Goal: Task Accomplishment & Management: Use online tool/utility

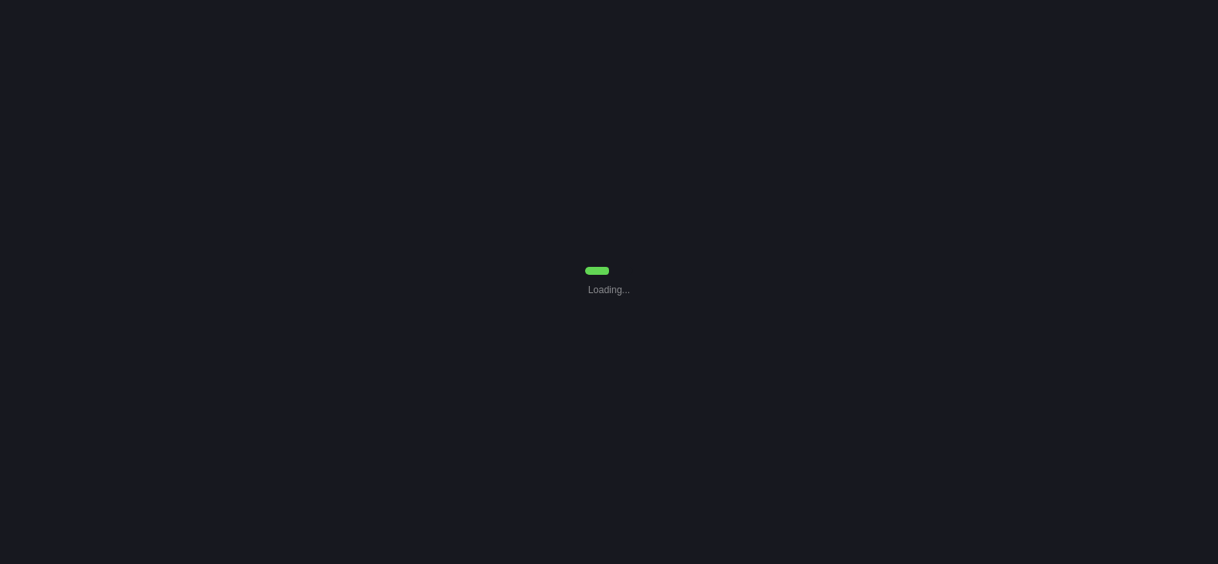
select select "Departures"
select select "0"
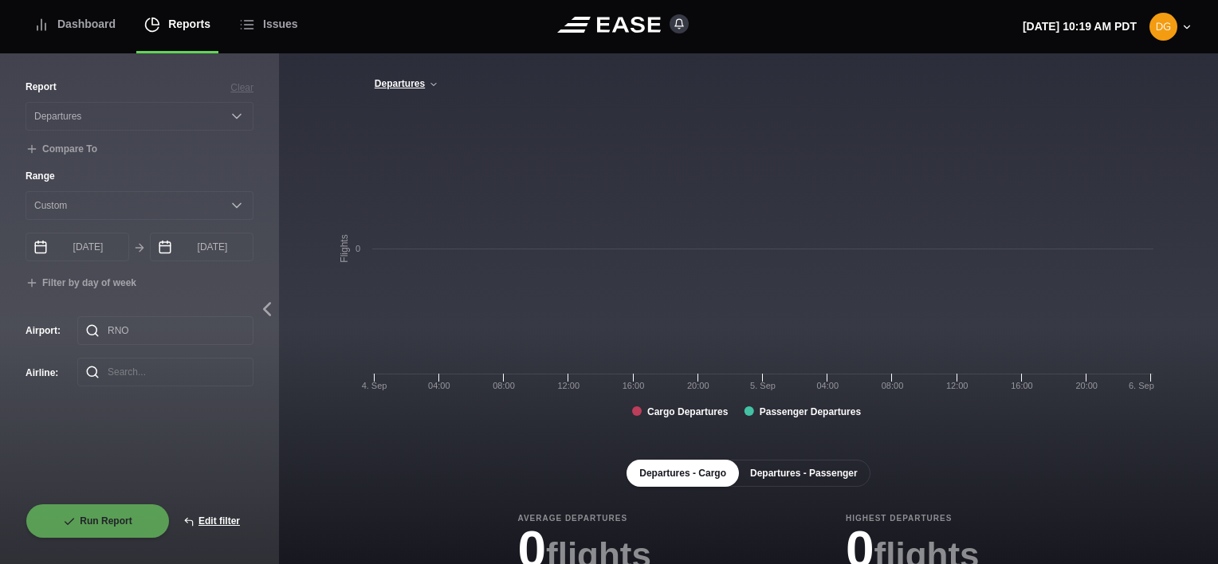
click at [816, 474] on button "Departures - Passenger" at bounding box center [803, 473] width 133 height 27
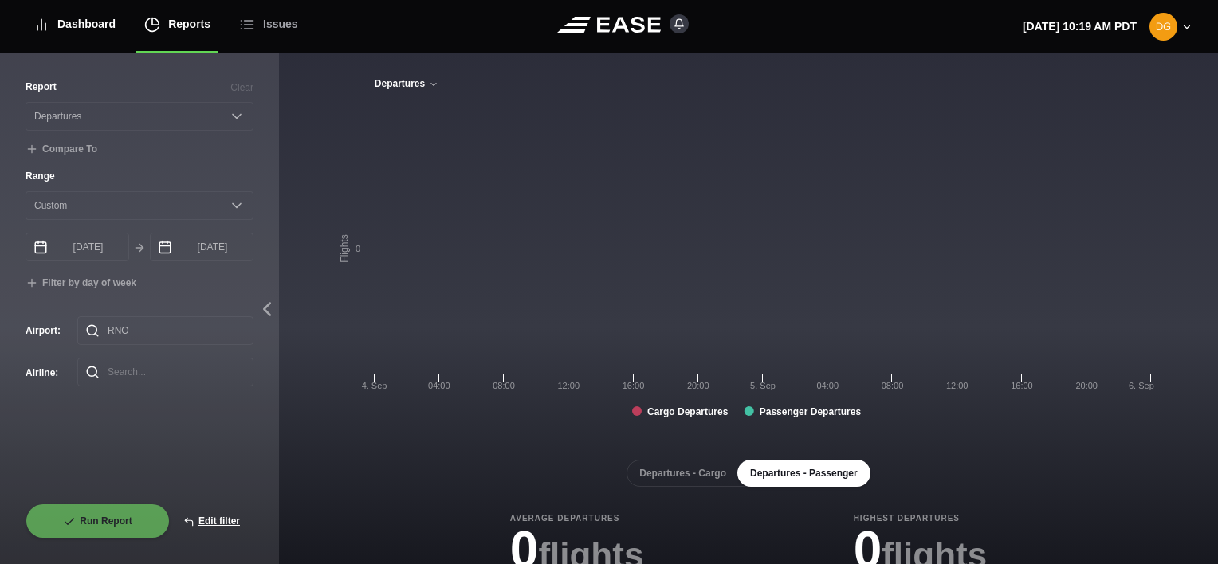
click at [89, 21] on div "Dashboard" at bounding box center [74, 24] width 82 height 53
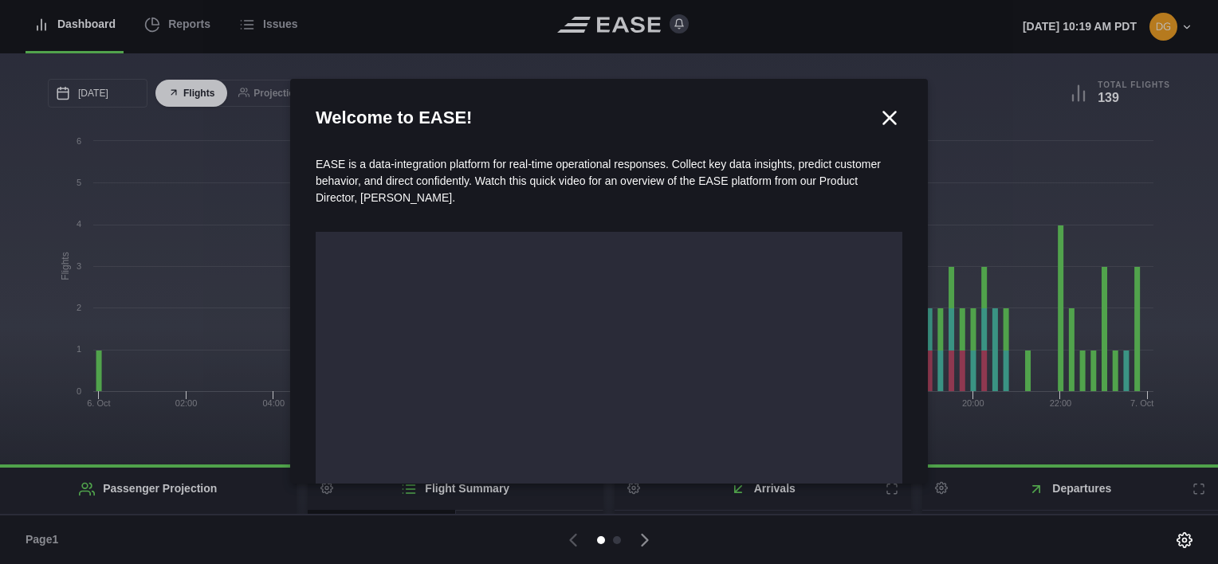
click at [885, 117] on icon at bounding box center [889, 118] width 24 height 24
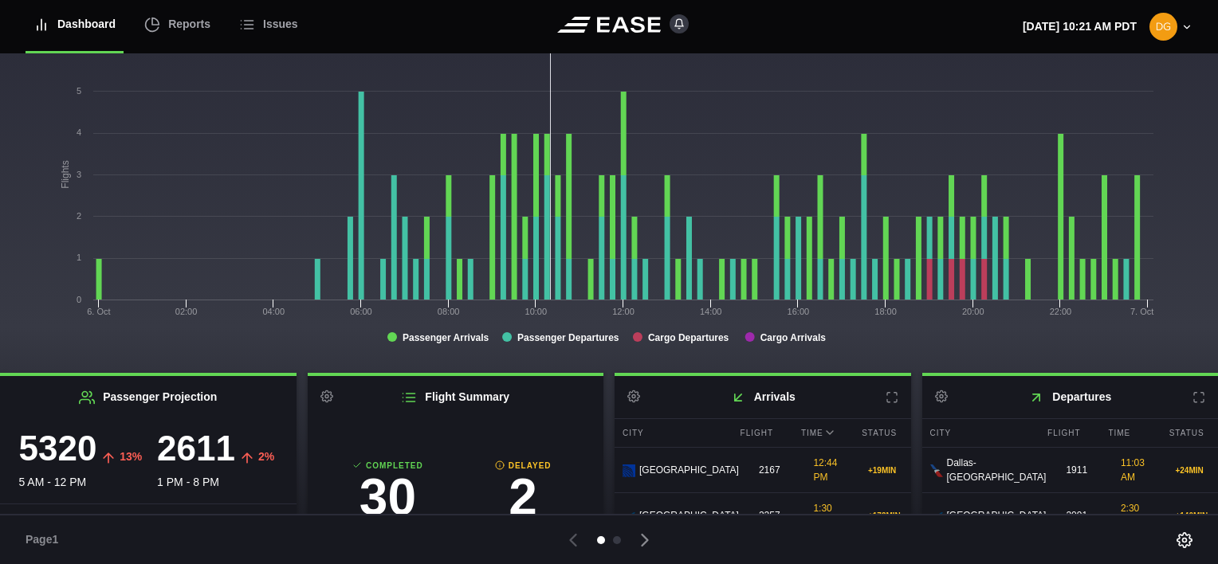
scroll to position [171, 0]
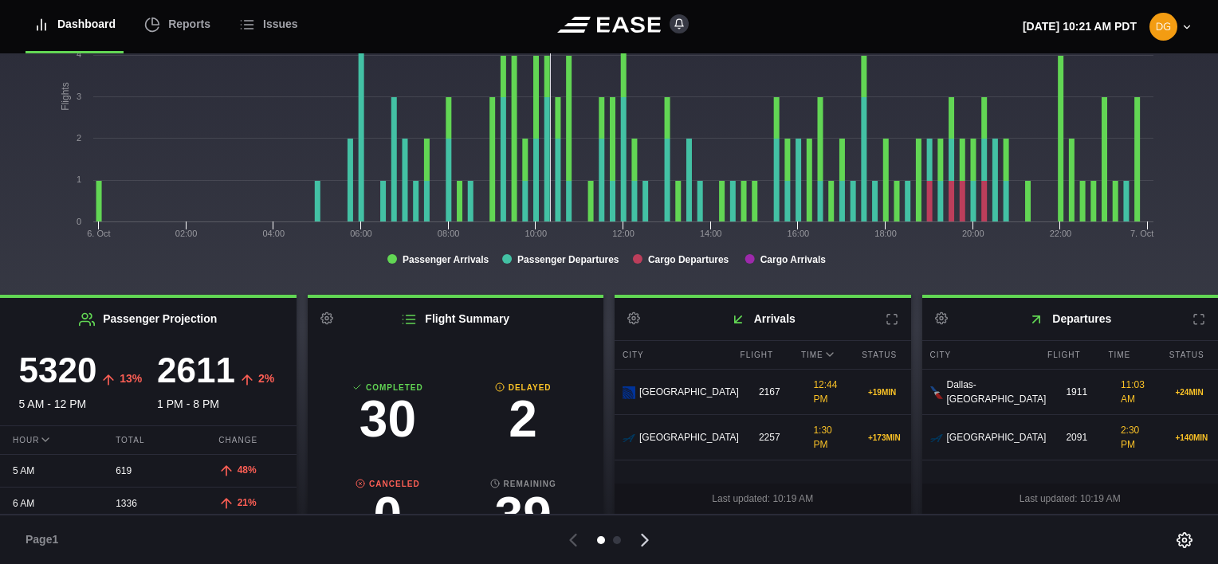
click at [645, 541] on icon at bounding box center [645, 540] width 6 height 11
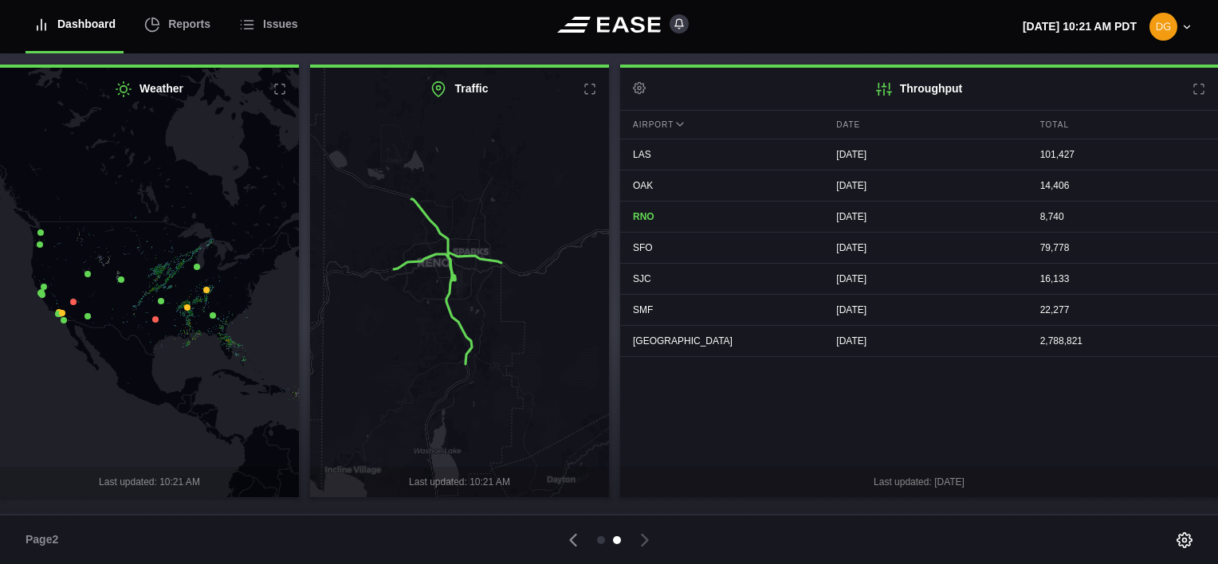
click at [1162, 22] on img at bounding box center [1163, 27] width 28 height 28
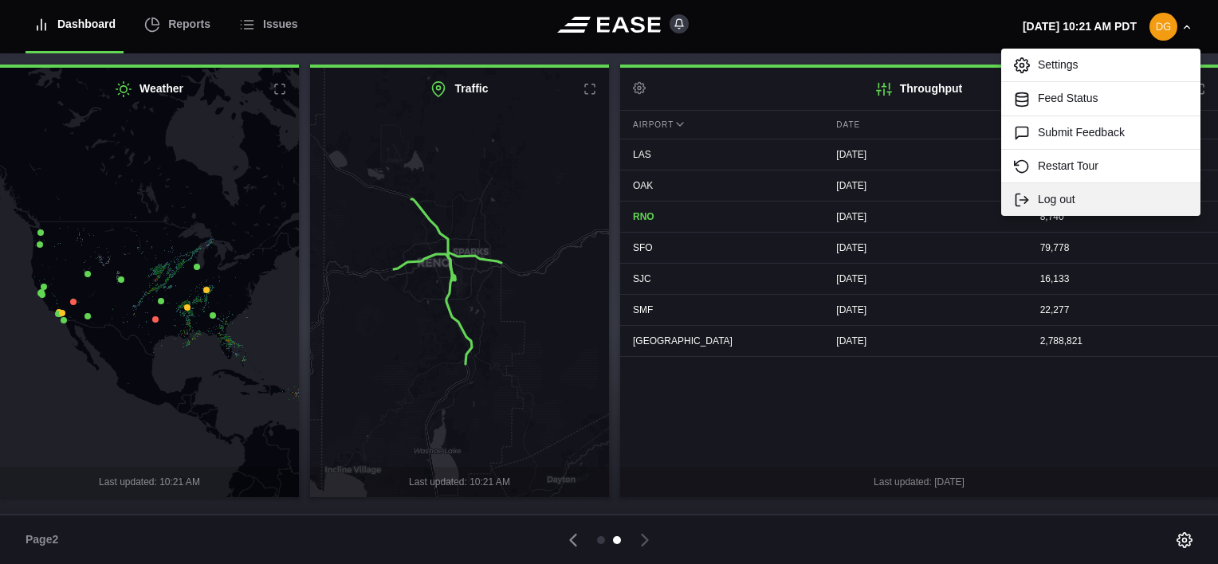
click at [1056, 201] on link "Log out" at bounding box center [1100, 199] width 199 height 33
